Goal: Task Accomplishment & Management: Use online tool/utility

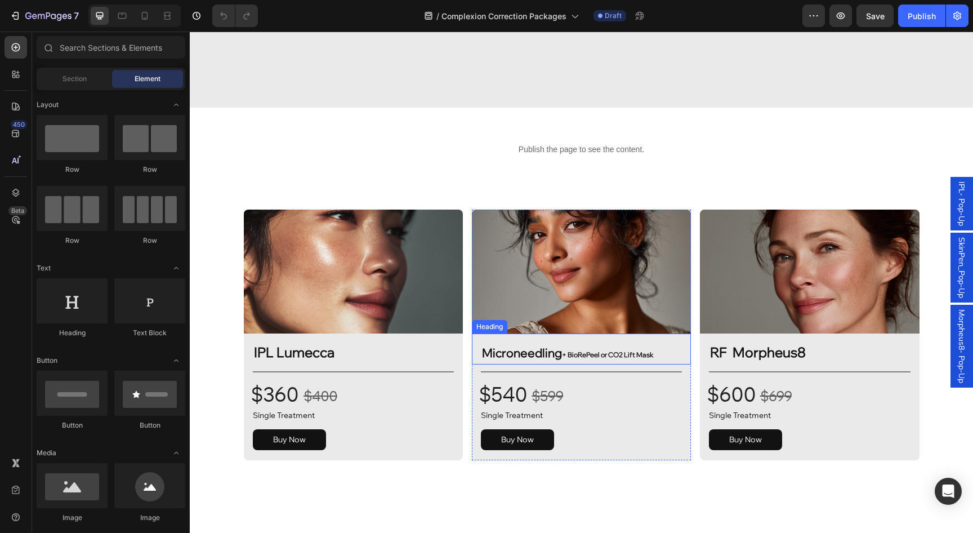
scroll to position [1634, 0]
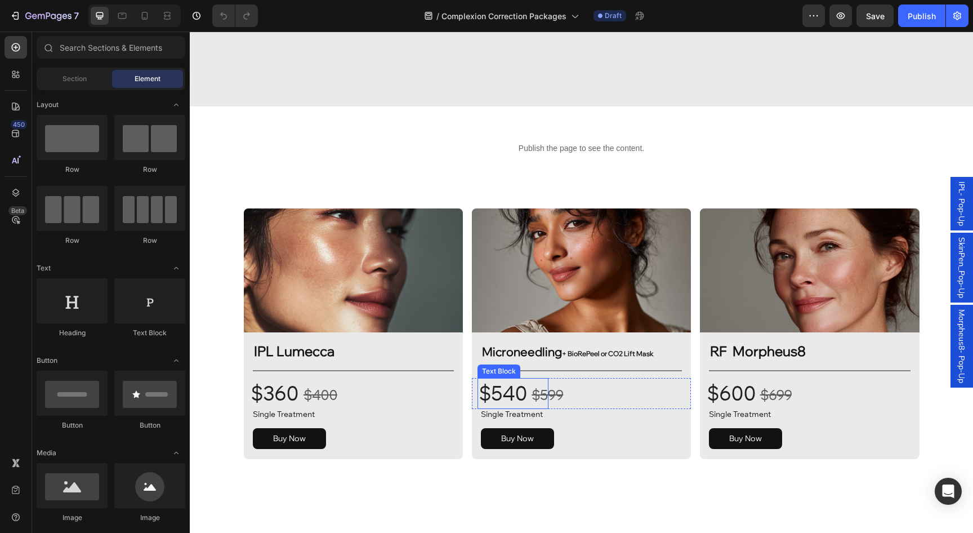
click at [519, 396] on p "$540" at bounding box center [513, 393] width 69 height 28
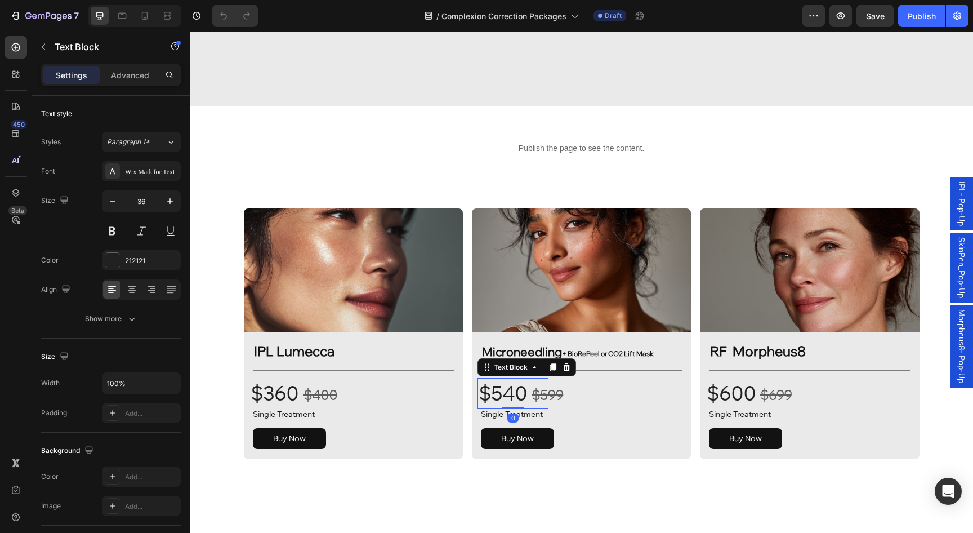
click at [519, 396] on p "$540" at bounding box center [513, 393] width 69 height 28
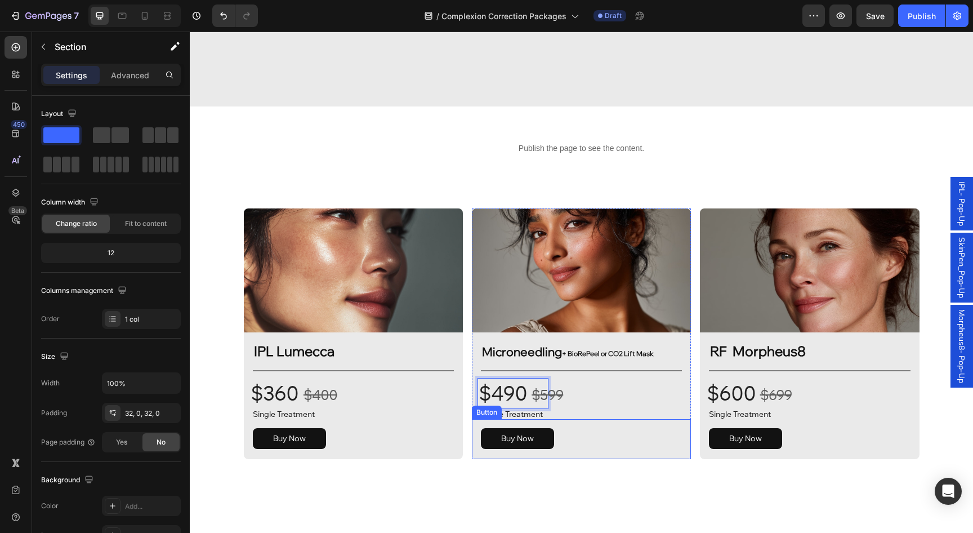
click at [569, 468] on div "Image IPL Lumecca Heading Title Line $360 Text Block $400 Text Block Row $360 T…" at bounding box center [582, 333] width 784 height 287
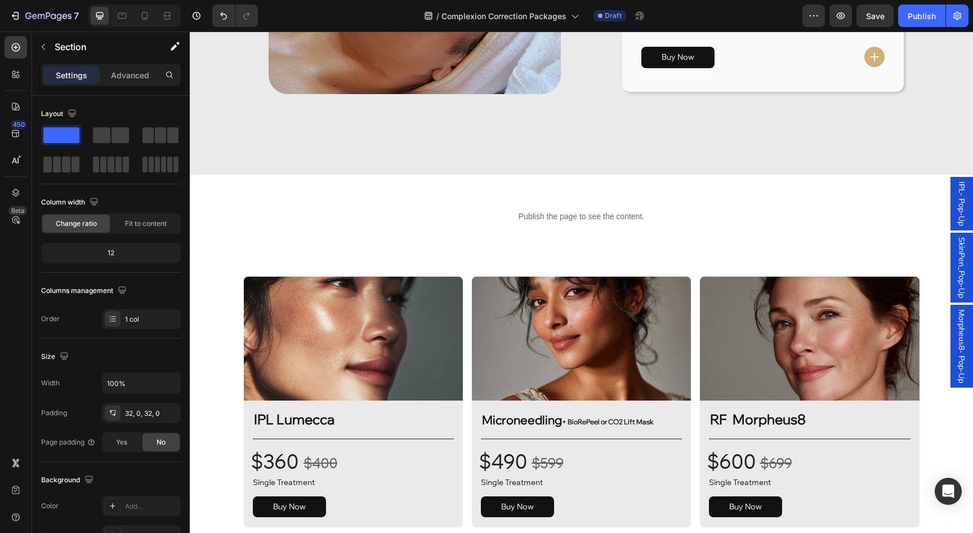
scroll to position [1770, 0]
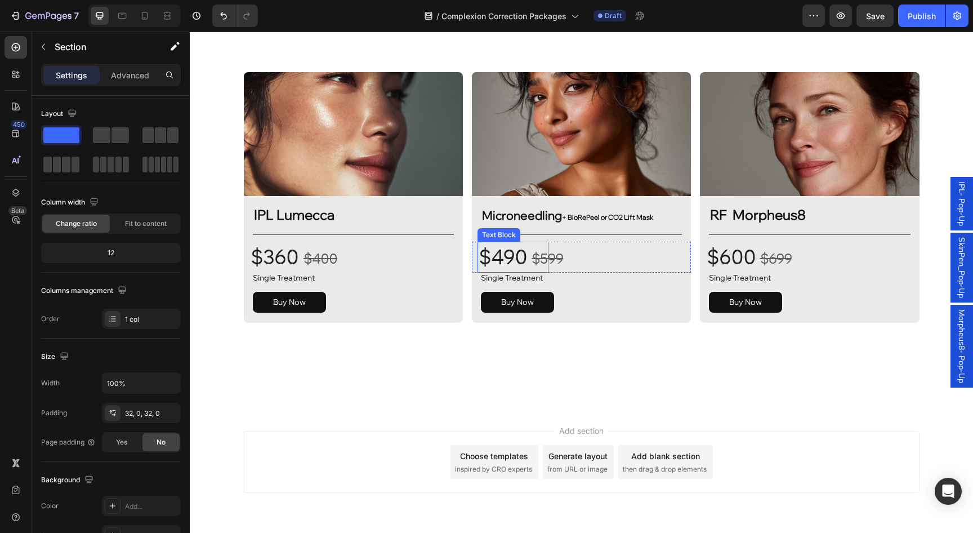
click at [502, 261] on p "$490" at bounding box center [513, 257] width 69 height 28
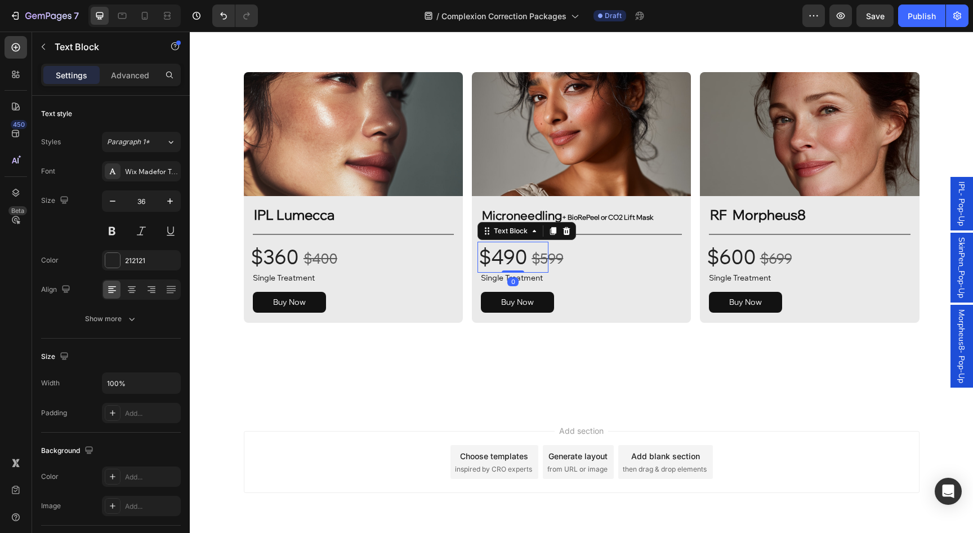
click at [506, 261] on p "$490" at bounding box center [513, 257] width 69 height 28
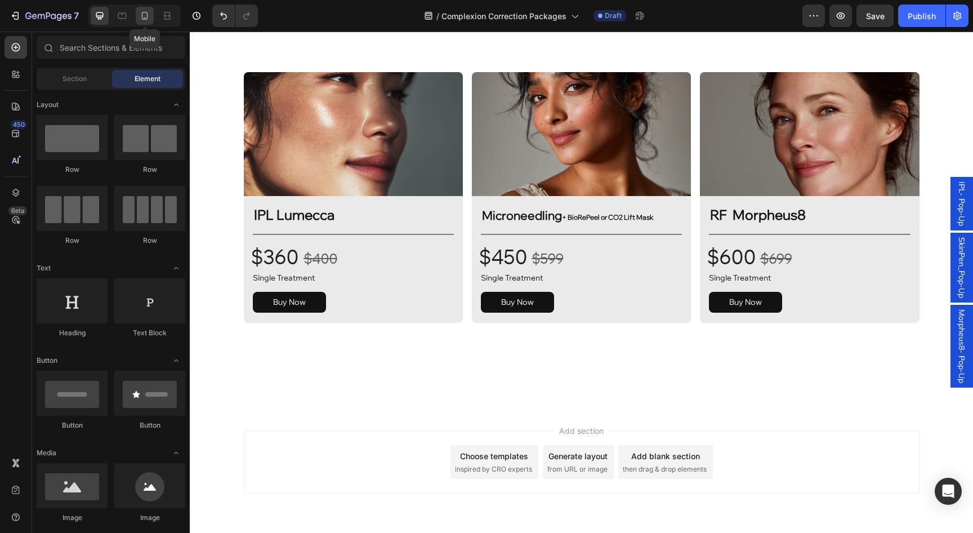
click at [141, 17] on icon at bounding box center [144, 15] width 11 height 11
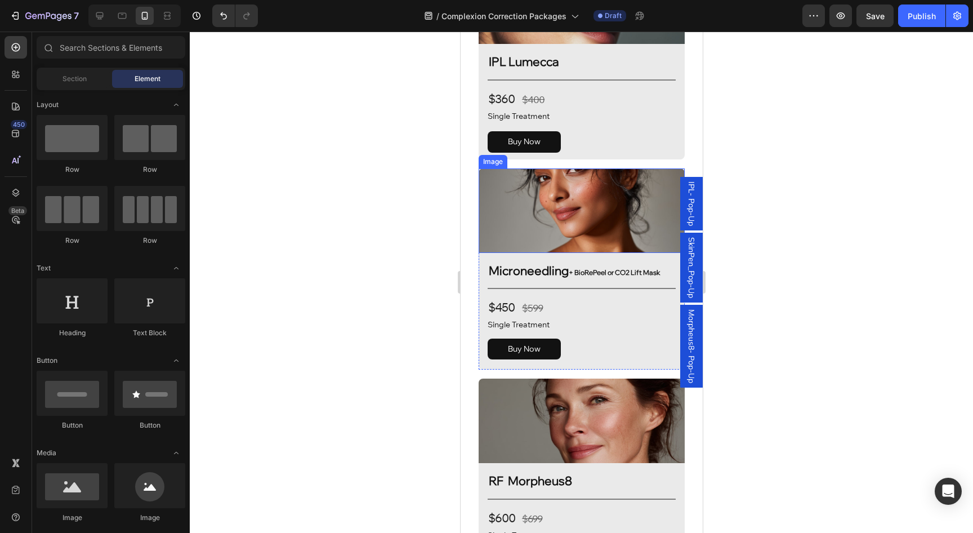
scroll to position [1014, 0]
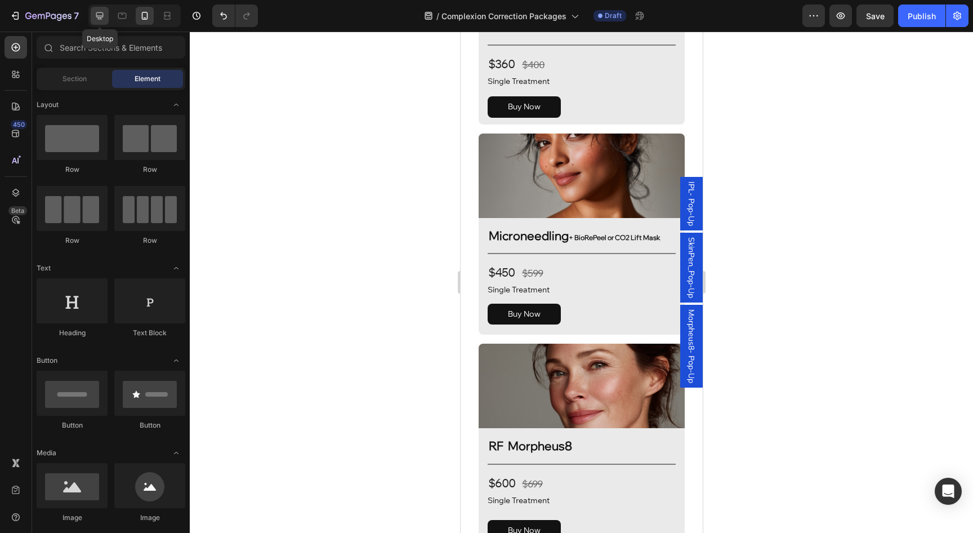
click at [102, 18] on icon at bounding box center [99, 15] width 11 height 11
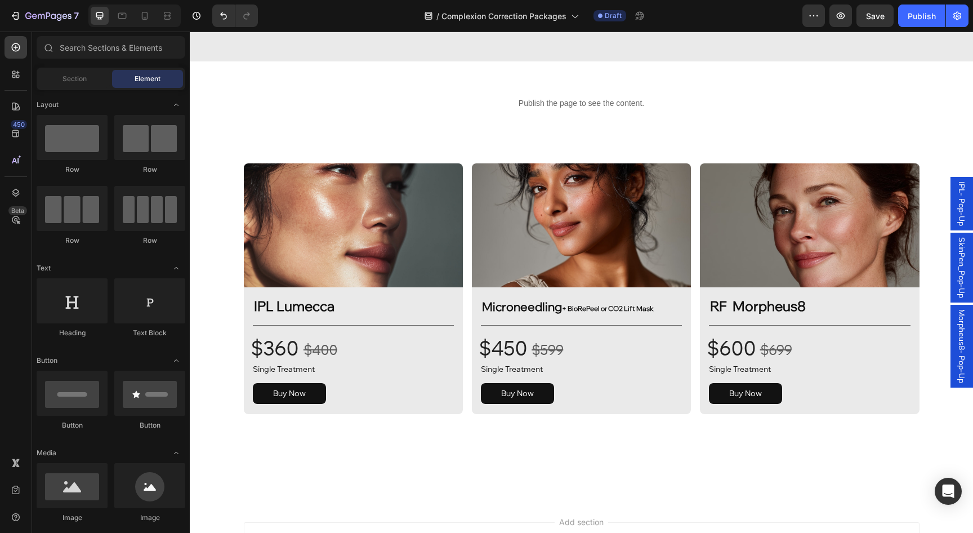
scroll to position [1707, 0]
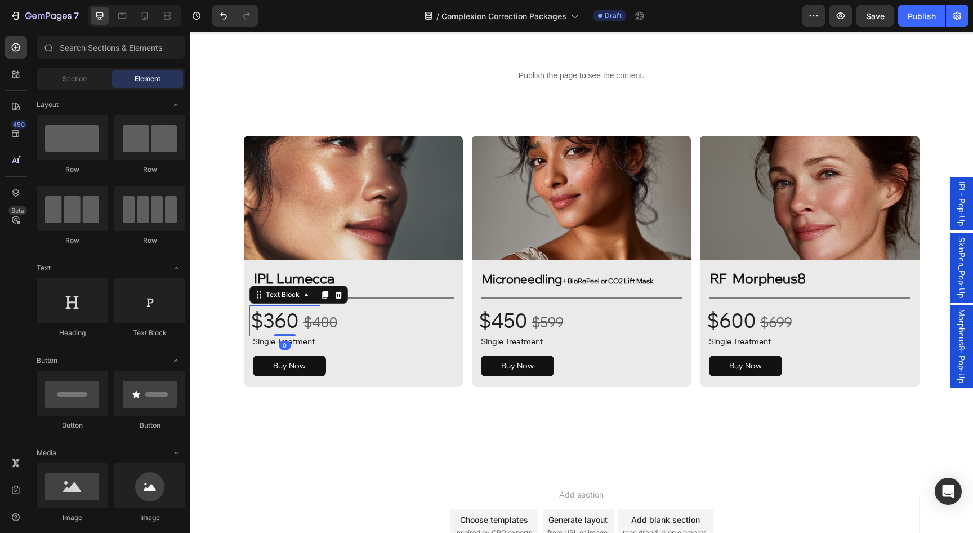
click at [286, 325] on p "$360" at bounding box center [285, 320] width 69 height 28
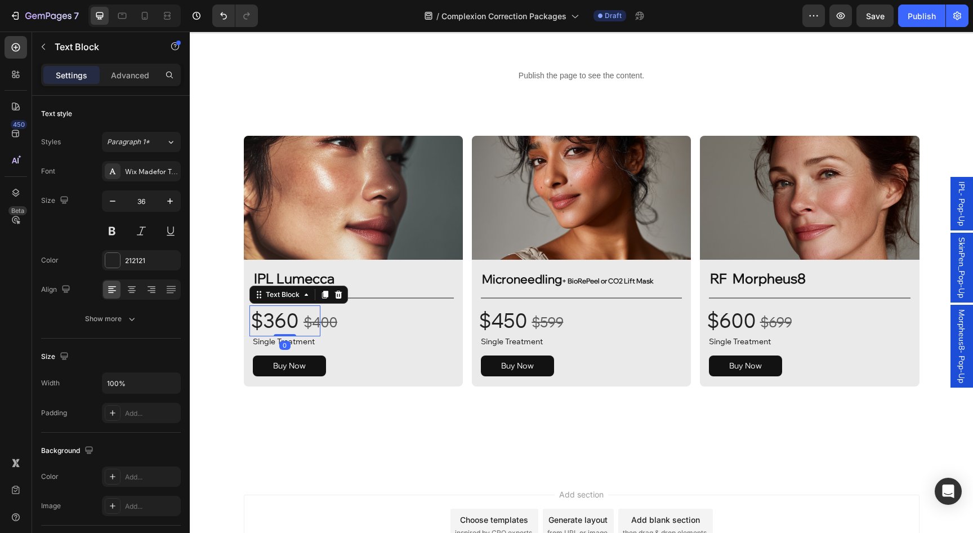
click at [286, 325] on p "$360" at bounding box center [285, 320] width 69 height 28
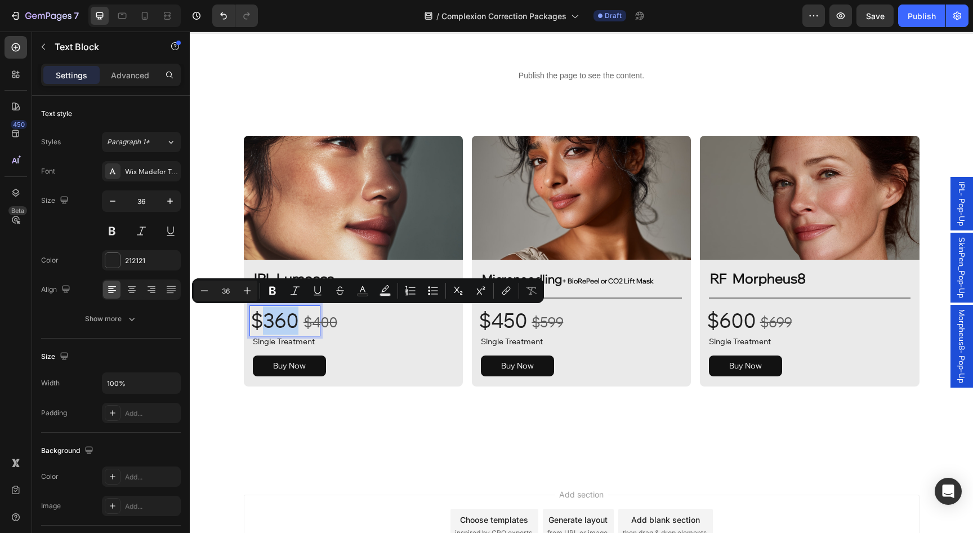
click at [281, 325] on p "$360" at bounding box center [285, 320] width 69 height 28
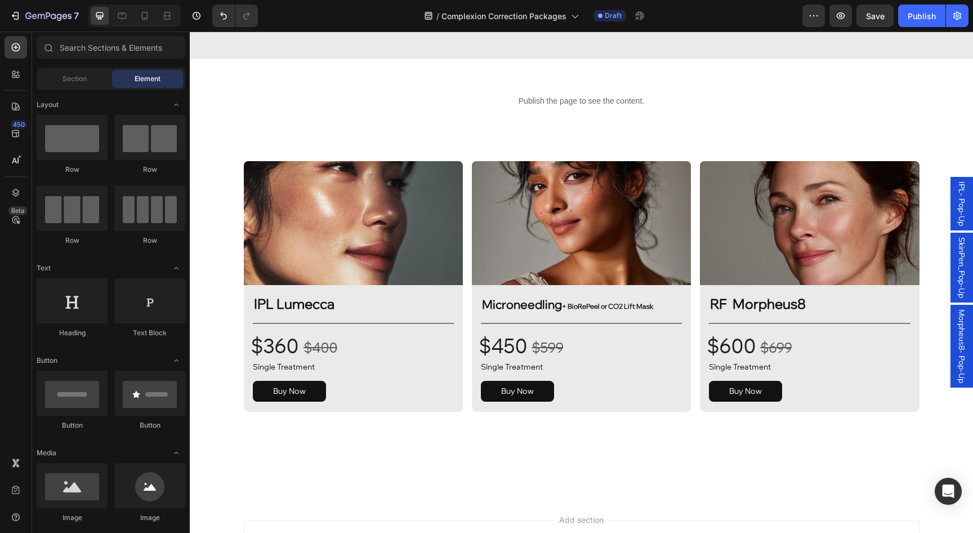
scroll to position [1604, 0]
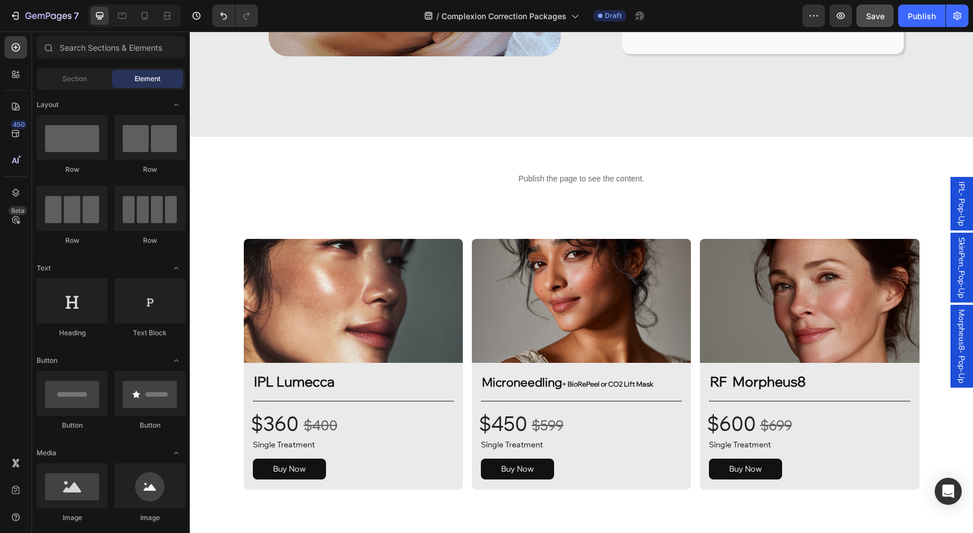
click at [882, 20] on div "Save" at bounding box center [875, 16] width 19 height 12
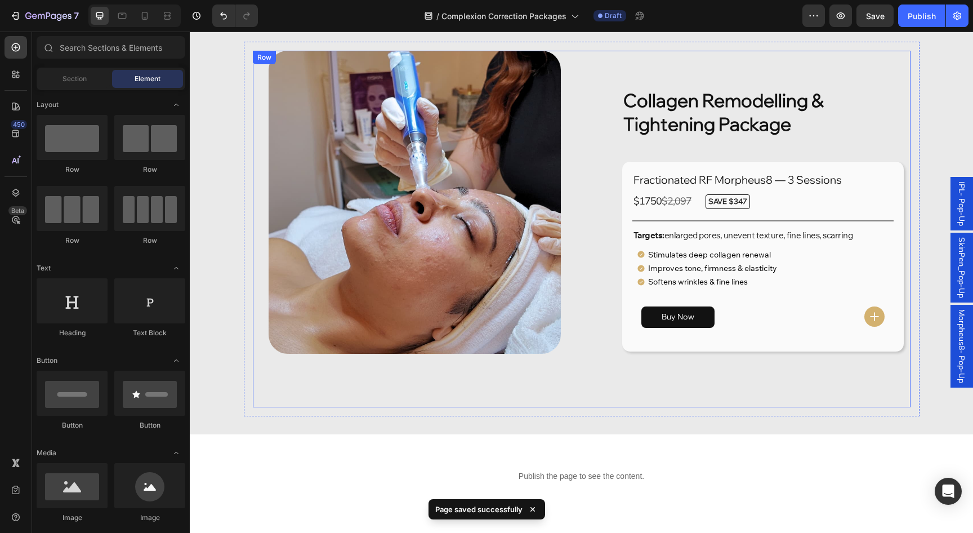
scroll to position [1232, 0]
